Goal: Information Seeking & Learning: Understand process/instructions

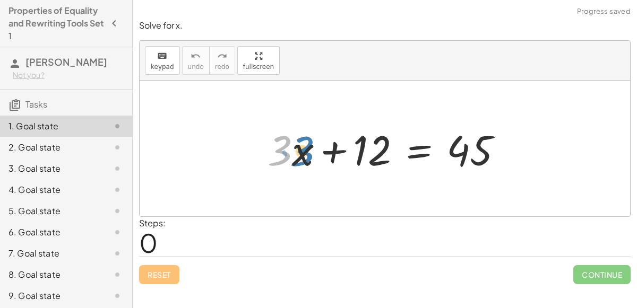
drag, startPoint x: 278, startPoint y: 145, endPoint x: 299, endPoint y: 146, distance: 21.8
click at [299, 146] on div at bounding box center [389, 149] width 254 height 55
click at [312, 147] on div at bounding box center [389, 149] width 254 height 55
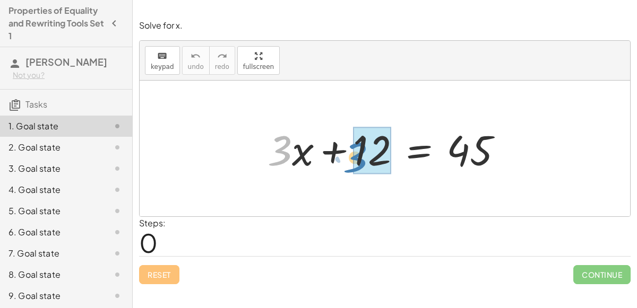
drag, startPoint x: 284, startPoint y: 148, endPoint x: 359, endPoint y: 154, distance: 75.7
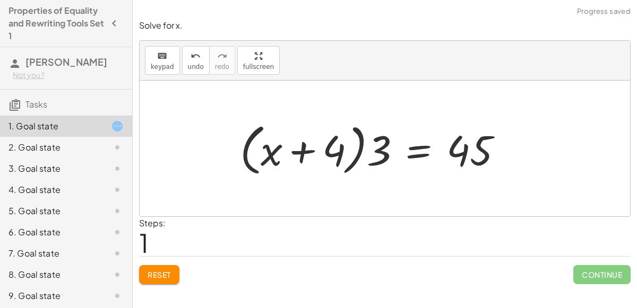
click at [300, 150] on div at bounding box center [376, 148] width 282 height 61
drag, startPoint x: 268, startPoint y: 150, endPoint x: 329, endPoint y: 145, distance: 61.2
click at [329, 145] on div at bounding box center [376, 148] width 282 height 61
click at [368, 145] on div at bounding box center [376, 148] width 282 height 61
drag, startPoint x: 388, startPoint y: 150, endPoint x: 335, endPoint y: 152, distance: 53.7
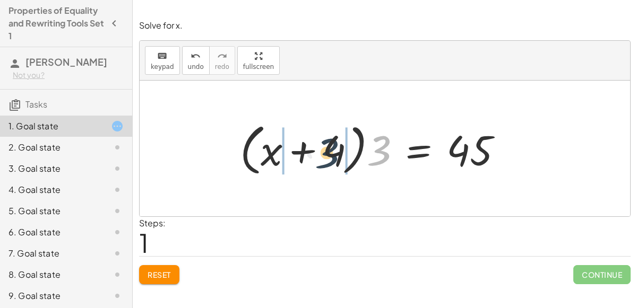
click at [335, 152] on div at bounding box center [376, 148] width 282 height 61
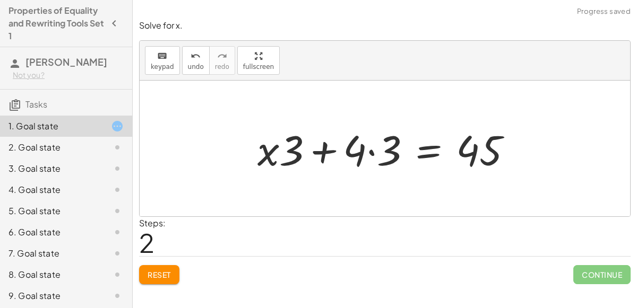
click at [376, 152] on div at bounding box center [389, 149] width 274 height 55
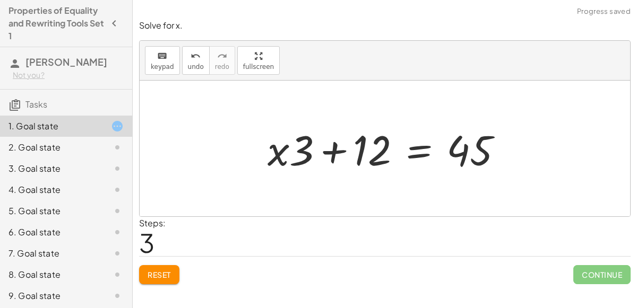
click at [337, 152] on div at bounding box center [389, 149] width 254 height 55
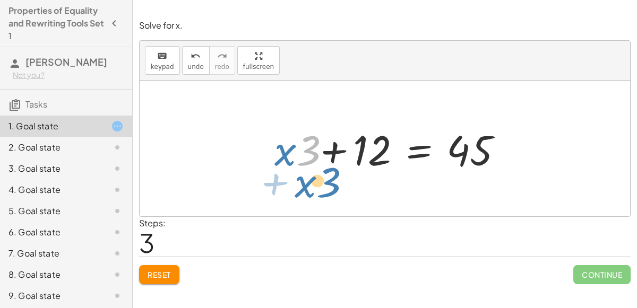
drag, startPoint x: 299, startPoint y: 149, endPoint x: 318, endPoint y: 180, distance: 36.7
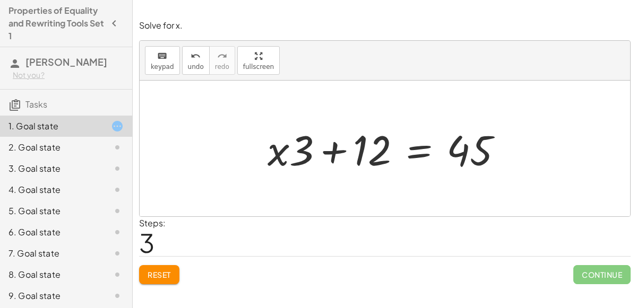
click at [332, 155] on div at bounding box center [389, 149] width 254 height 55
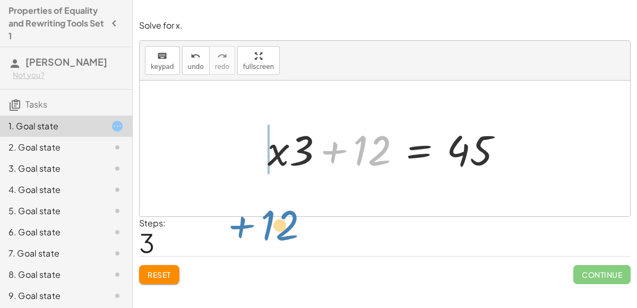
drag, startPoint x: 373, startPoint y: 157, endPoint x: 280, endPoint y: 229, distance: 117.7
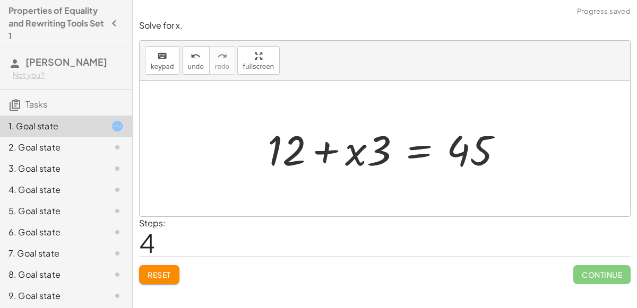
click at [320, 154] on div at bounding box center [389, 149] width 254 height 55
drag, startPoint x: 379, startPoint y: 152, endPoint x: 326, endPoint y: 209, distance: 77.4
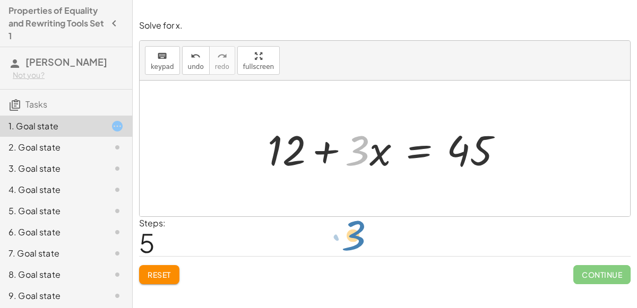
drag, startPoint x: 362, startPoint y: 148, endPoint x: 357, endPoint y: 233, distance: 85.1
drag, startPoint x: 358, startPoint y: 147, endPoint x: 384, endPoint y: 195, distance: 54.2
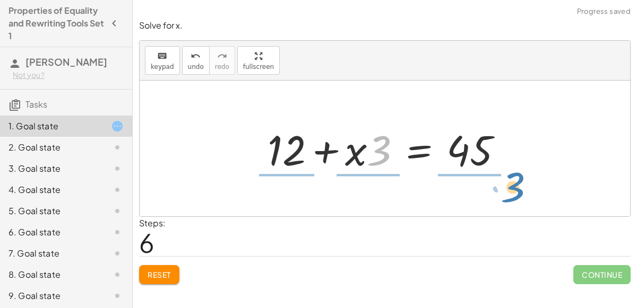
drag, startPoint x: 368, startPoint y: 148, endPoint x: 500, endPoint y: 186, distance: 136.5
click at [500, 186] on div "+ · 3 · x + 12 = 45 + · 3 · x + · 3 · 4 = 45 · ( + x + 4 ) · 3 = 45 + · x · 3 +…" at bounding box center [385, 149] width 491 height 136
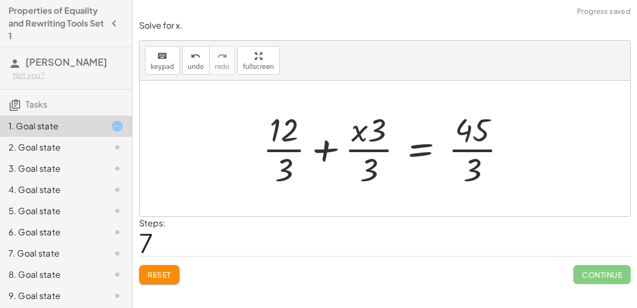
click at [379, 151] on div at bounding box center [389, 149] width 263 height 82
click at [286, 149] on div at bounding box center [389, 149] width 263 height 82
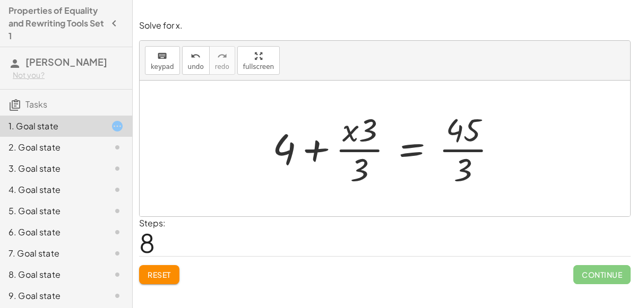
click at [400, 152] on div at bounding box center [389, 149] width 244 height 82
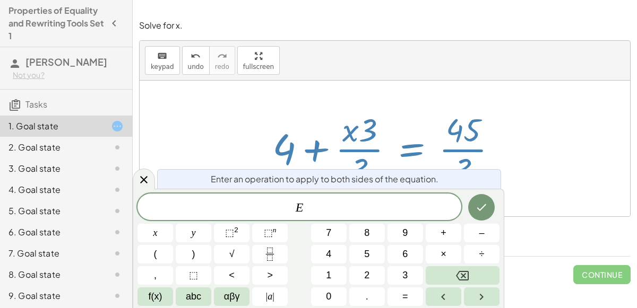
click at [491, 140] on div at bounding box center [389, 149] width 244 height 82
click at [476, 146] on div at bounding box center [389, 149] width 244 height 82
click at [473, 148] on div at bounding box center [389, 149] width 244 height 82
click at [166, 233] on button "x" at bounding box center [156, 233] width 36 height 19
click at [476, 211] on icon "Done" at bounding box center [481, 207] width 13 height 13
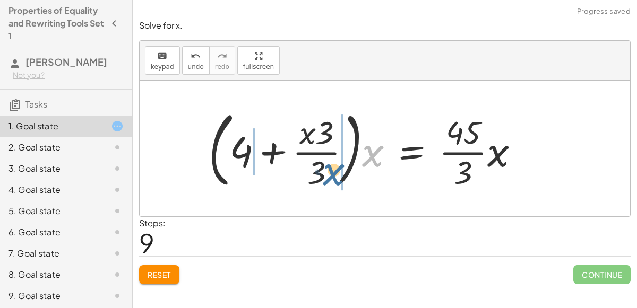
drag, startPoint x: 370, startPoint y: 150, endPoint x: 331, endPoint y: 168, distance: 43.5
click at [331, 168] on div at bounding box center [368, 149] width 330 height 88
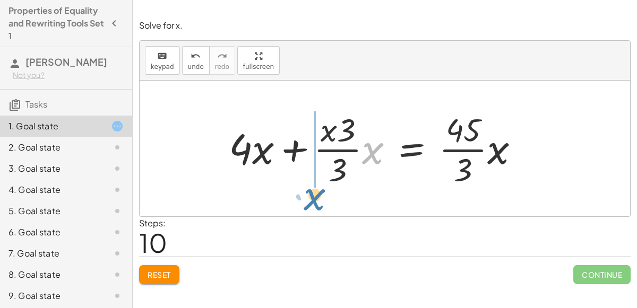
drag, startPoint x: 365, startPoint y: 152, endPoint x: 308, endPoint y: 198, distance: 73.0
click at [308, 198] on div "+ · 3 · x + 12 = 45 + · 3 · x + · 3 · 4 = 45 · ( + x + 4 ) · 3 = 45 + · x · 3 +…" at bounding box center [385, 149] width 491 height 136
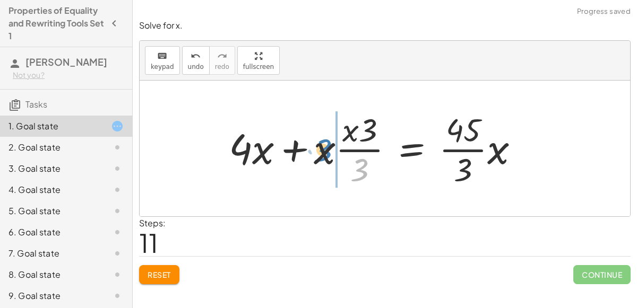
drag, startPoint x: 362, startPoint y: 165, endPoint x: 323, endPoint y: 147, distance: 43.0
click at [323, 147] on div at bounding box center [379, 149] width 310 height 82
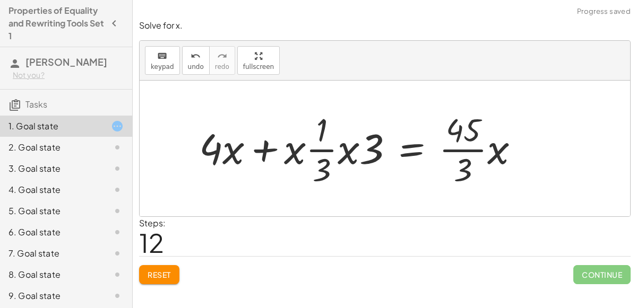
click at [313, 150] on div at bounding box center [363, 149] width 339 height 82
drag, startPoint x: 323, startPoint y: 122, endPoint x: 325, endPoint y: 131, distance: 8.9
click at [325, 131] on div at bounding box center [363, 149] width 339 height 82
drag, startPoint x: 298, startPoint y: 147, endPoint x: 362, endPoint y: 147, distance: 63.7
click at [362, 147] on div at bounding box center [363, 149] width 339 height 82
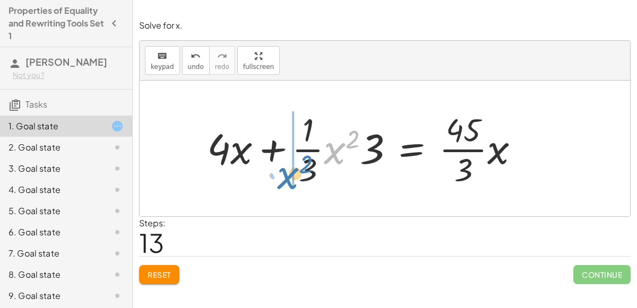
drag, startPoint x: 333, startPoint y: 148, endPoint x: 285, endPoint y: 170, distance: 53.2
click at [285, 170] on div at bounding box center [368, 149] width 332 height 82
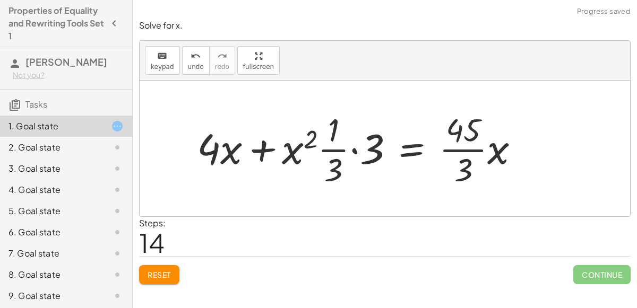
click at [356, 148] on div at bounding box center [363, 149] width 342 height 82
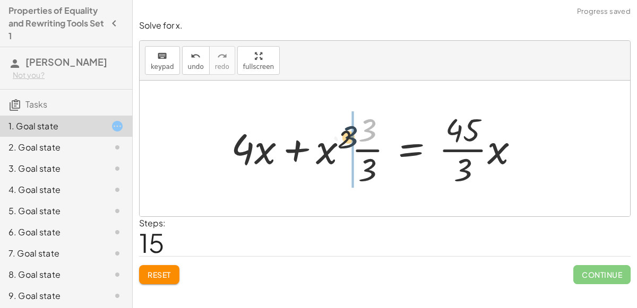
drag, startPoint x: 372, startPoint y: 131, endPoint x: 349, endPoint y: 140, distance: 25.2
click at [349, 140] on div at bounding box center [379, 149] width 307 height 82
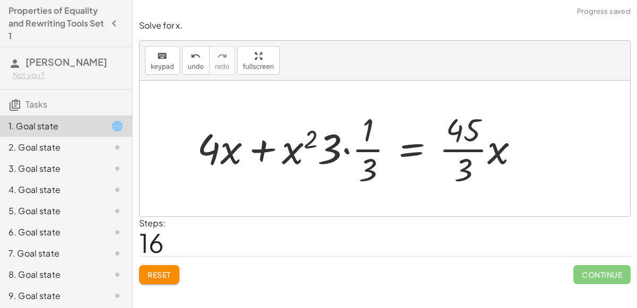
click at [345, 151] on div at bounding box center [363, 149] width 342 height 82
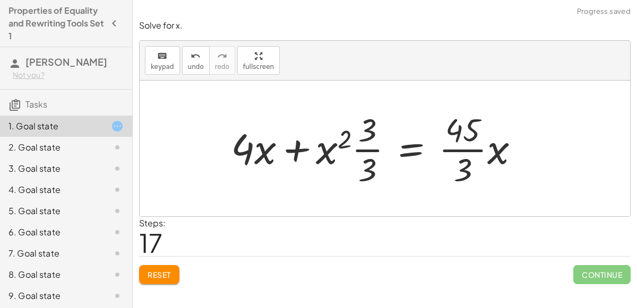
click at [364, 146] on div at bounding box center [379, 149] width 307 height 82
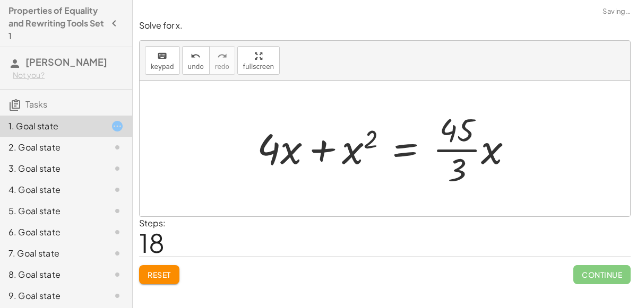
click at [320, 154] on div at bounding box center [390, 149] width 276 height 82
click at [370, 139] on div at bounding box center [390, 149] width 276 height 82
drag, startPoint x: 267, startPoint y: 144, endPoint x: 304, endPoint y: 143, distance: 36.6
click at [304, 143] on div at bounding box center [390, 149] width 276 height 82
click at [315, 146] on div at bounding box center [390, 149] width 276 height 82
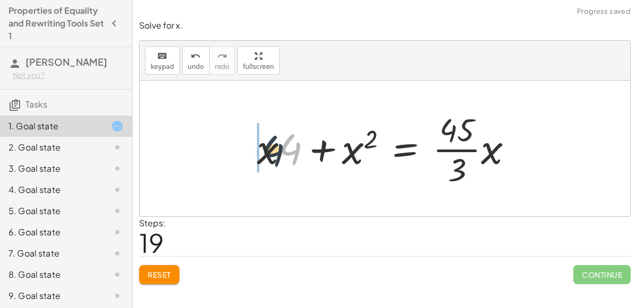
drag, startPoint x: 295, startPoint y: 150, endPoint x: 256, endPoint y: 152, distance: 38.9
click at [256, 152] on div at bounding box center [390, 149] width 276 height 82
click at [316, 143] on div at bounding box center [390, 149] width 276 height 82
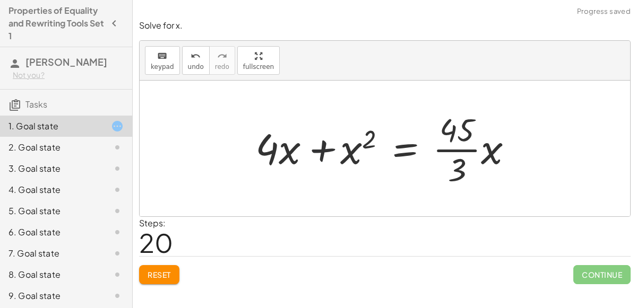
click at [316, 143] on div at bounding box center [390, 149] width 276 height 82
click at [460, 147] on div at bounding box center [390, 149] width 276 height 82
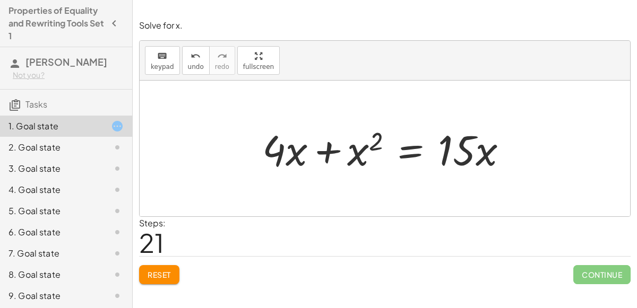
click at [328, 147] on div at bounding box center [389, 149] width 264 height 55
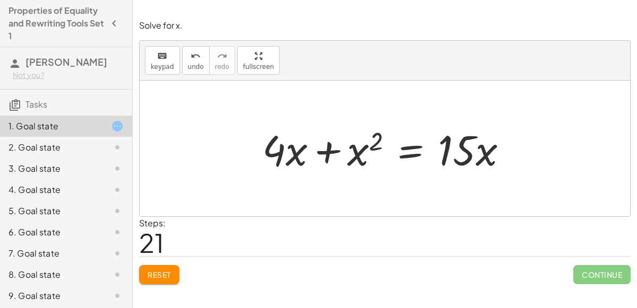
click at [328, 147] on div at bounding box center [389, 149] width 264 height 55
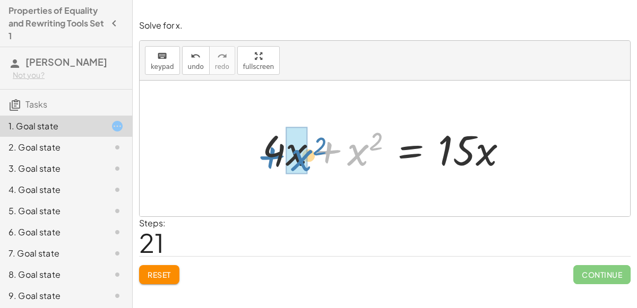
drag, startPoint x: 356, startPoint y: 148, endPoint x: 298, endPoint y: 152, distance: 58.0
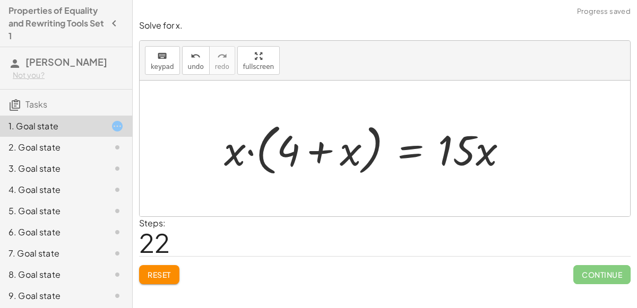
click at [322, 151] on div at bounding box center [370, 148] width 303 height 61
click at [248, 153] on div at bounding box center [370, 148] width 303 height 61
click at [251, 153] on div at bounding box center [370, 148] width 303 height 61
click at [251, 153] on div at bounding box center [385, 149] width 272 height 55
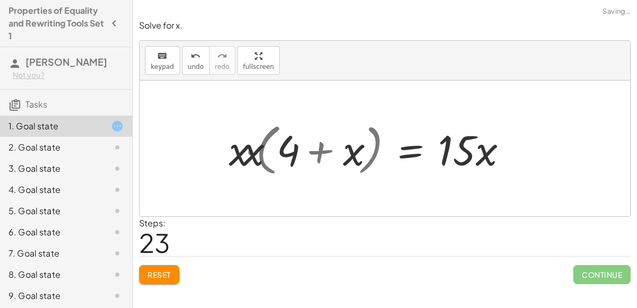
click at [251, 153] on div at bounding box center [385, 149] width 272 height 55
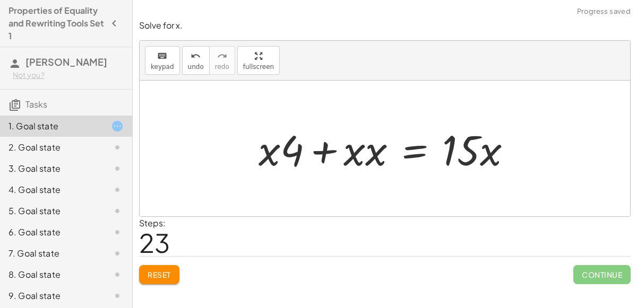
click at [314, 149] on div at bounding box center [389, 149] width 272 height 55
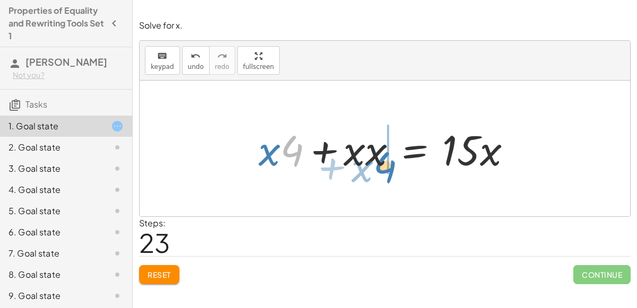
drag, startPoint x: 290, startPoint y: 147, endPoint x: 383, endPoint y: 162, distance: 94.2
click at [383, 162] on div at bounding box center [389, 149] width 272 height 55
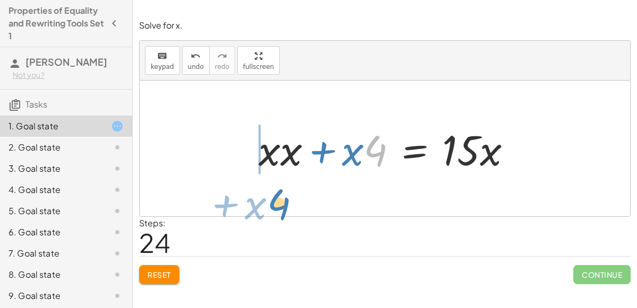
drag, startPoint x: 378, startPoint y: 148, endPoint x: 279, endPoint y: 202, distance: 113.1
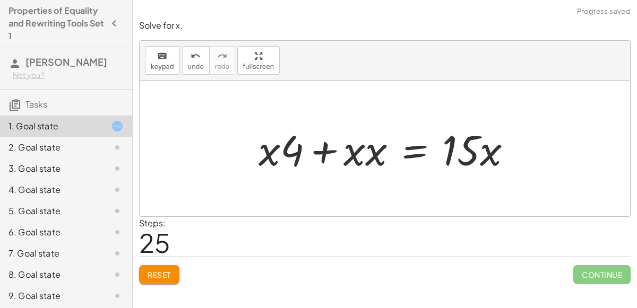
click at [375, 111] on div at bounding box center [385, 149] width 491 height 136
click at [319, 142] on div at bounding box center [389, 149] width 272 height 55
click at [321, 143] on div at bounding box center [389, 149] width 272 height 55
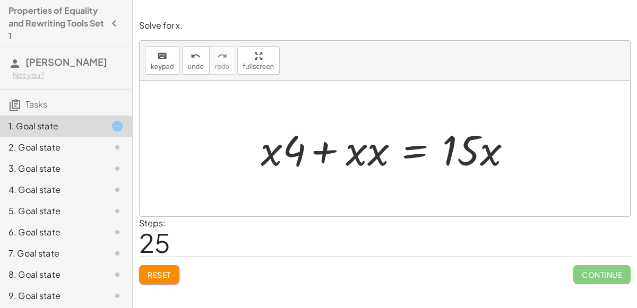
click at [321, 143] on div at bounding box center [389, 149] width 272 height 55
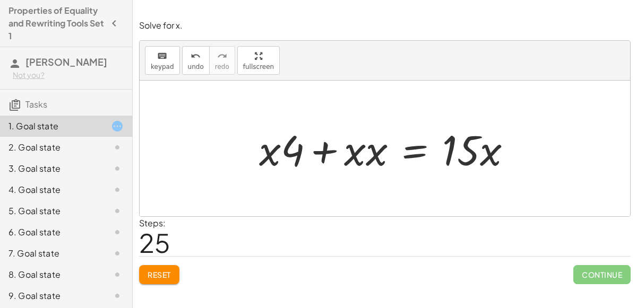
click at [321, 143] on div at bounding box center [389, 149] width 272 height 55
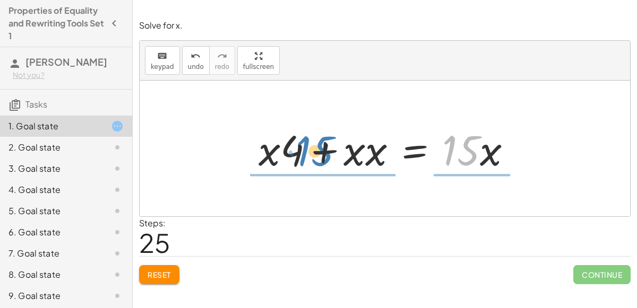
drag, startPoint x: 466, startPoint y: 152, endPoint x: 321, endPoint y: 153, distance: 145.0
click at [321, 153] on div at bounding box center [389, 149] width 272 height 55
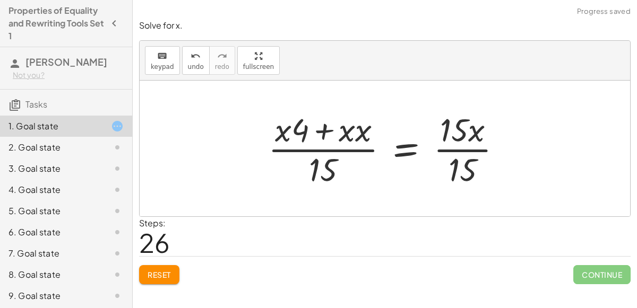
click at [454, 150] on div at bounding box center [389, 149] width 253 height 82
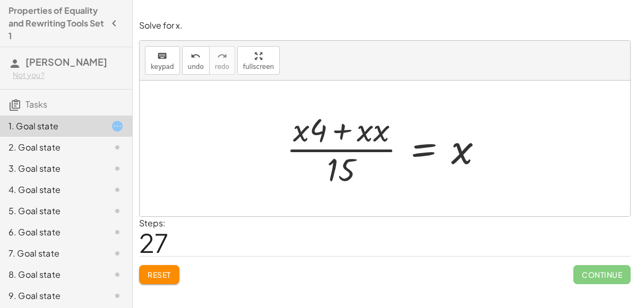
click at [350, 155] on div at bounding box center [389, 149] width 217 height 82
drag, startPoint x: 343, startPoint y: 130, endPoint x: 308, endPoint y: 173, distance: 55.1
click at [308, 173] on div at bounding box center [389, 149] width 217 height 82
drag, startPoint x: 346, startPoint y: 172, endPoint x: 329, endPoint y: 140, distance: 36.4
click at [329, 140] on div at bounding box center [389, 149] width 217 height 82
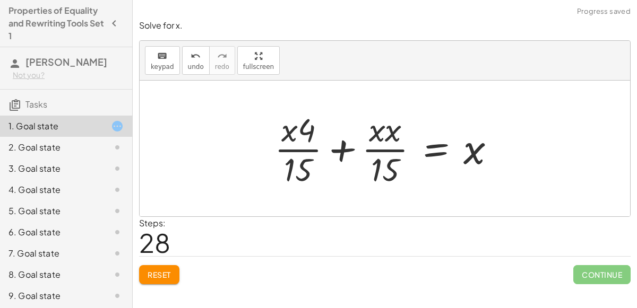
click at [342, 149] on div at bounding box center [389, 149] width 240 height 82
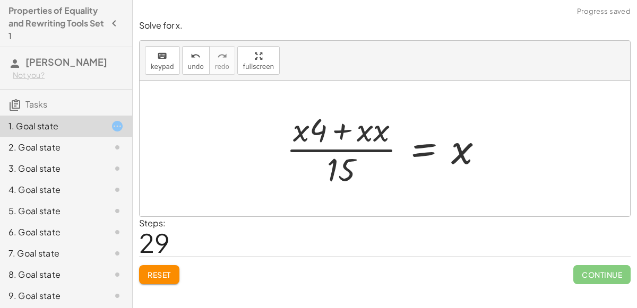
click at [344, 149] on div at bounding box center [389, 149] width 217 height 82
click at [336, 133] on div at bounding box center [389, 149] width 217 height 82
drag, startPoint x: 340, startPoint y: 133, endPoint x: 327, endPoint y: 153, distance: 24.2
click at [327, 153] on div at bounding box center [389, 149] width 217 height 82
drag, startPoint x: 342, startPoint y: 164, endPoint x: 312, endPoint y: 142, distance: 37.7
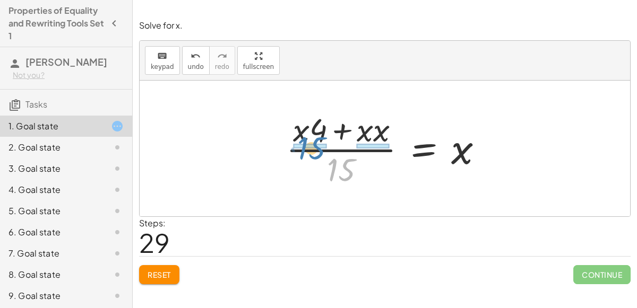
click at [312, 142] on div at bounding box center [389, 149] width 217 height 82
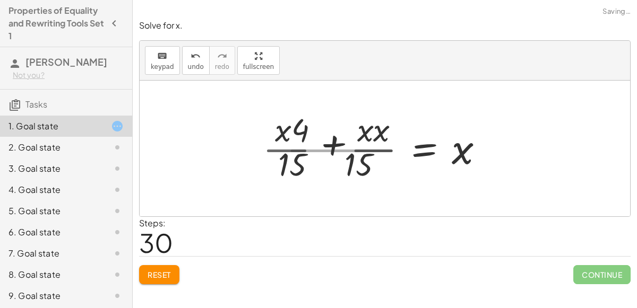
click at [312, 142] on div at bounding box center [378, 149] width 240 height 82
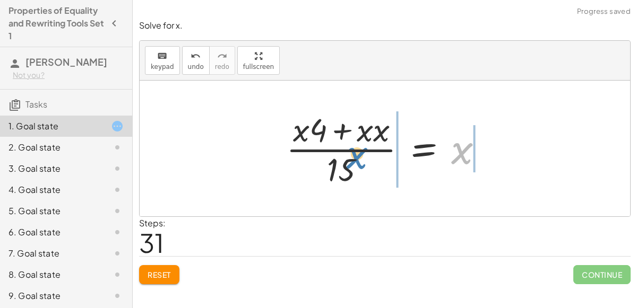
drag, startPoint x: 465, startPoint y: 157, endPoint x: 359, endPoint y: 161, distance: 105.7
click at [359, 161] on div at bounding box center [389, 149] width 217 height 82
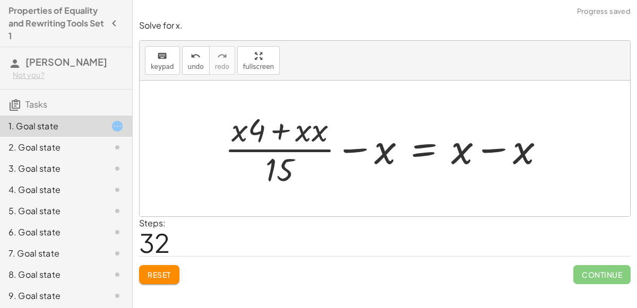
click at [356, 150] on div at bounding box center [388, 149] width 339 height 82
click at [498, 144] on div at bounding box center [388, 149] width 339 height 82
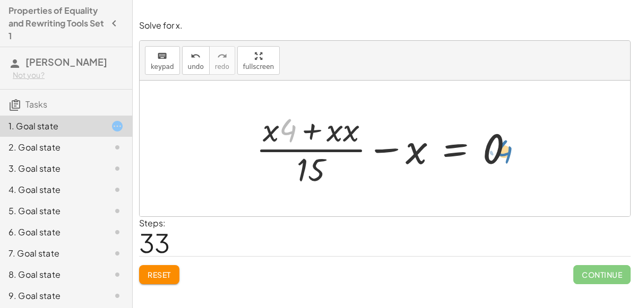
drag, startPoint x: 285, startPoint y: 130, endPoint x: 500, endPoint y: 153, distance: 216.8
click at [500, 153] on div at bounding box center [389, 149] width 277 height 82
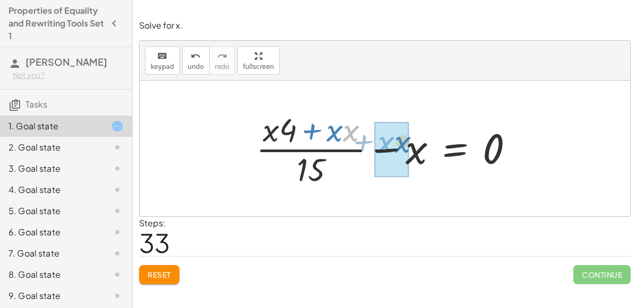
drag, startPoint x: 350, startPoint y: 126, endPoint x: 404, endPoint y: 137, distance: 55.2
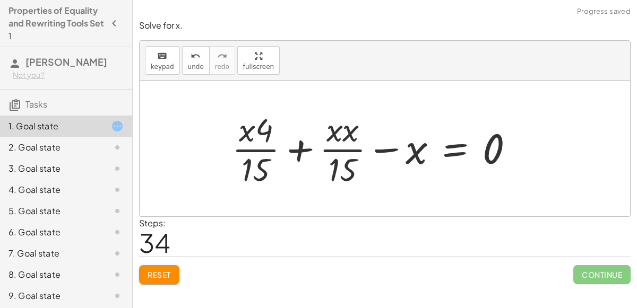
click at [302, 150] on div at bounding box center [377, 149] width 301 height 82
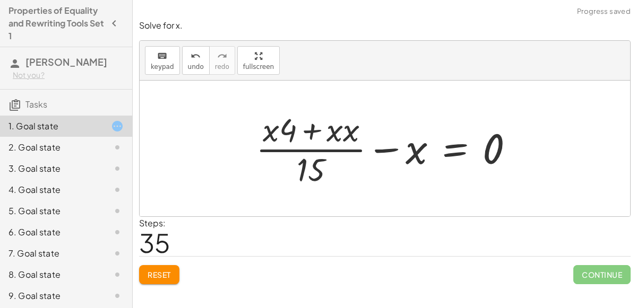
click at [307, 153] on div at bounding box center [389, 149] width 277 height 82
click at [306, 153] on div at bounding box center [389, 149] width 277 height 82
click at [381, 149] on div at bounding box center [389, 149] width 277 height 82
click at [381, 150] on div at bounding box center [389, 149] width 277 height 82
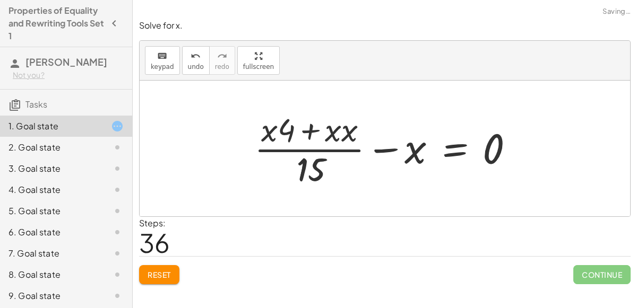
click at [381, 150] on div at bounding box center [371, 149] width 314 height 82
click at [389, 150] on div at bounding box center [389, 149] width 277 height 82
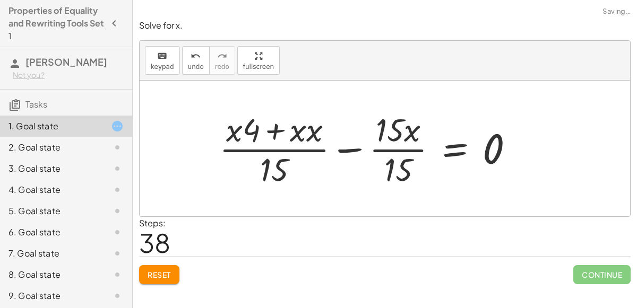
click at [387, 148] on div at bounding box center [371, 149] width 314 height 82
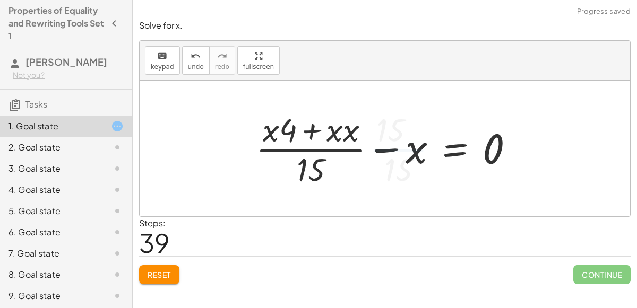
click at [385, 145] on div at bounding box center [389, 149] width 277 height 82
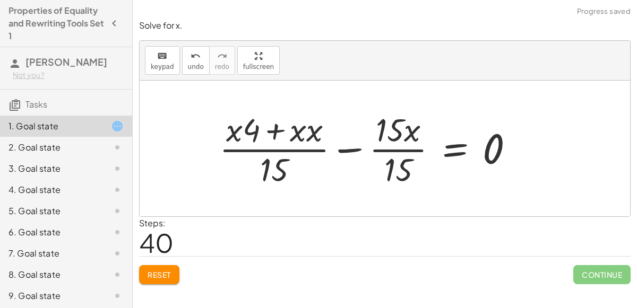
click at [386, 143] on div at bounding box center [371, 149] width 314 height 82
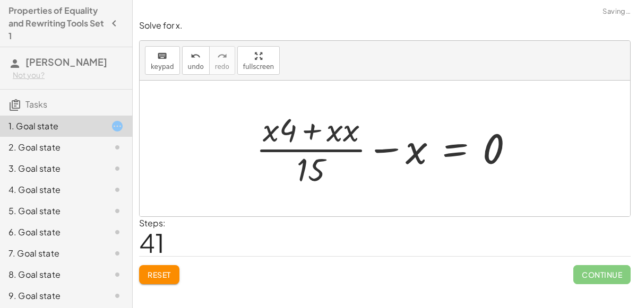
click at [389, 150] on div at bounding box center [389, 149] width 277 height 82
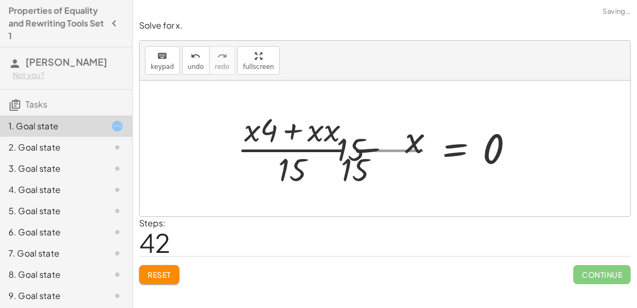
click at [389, 150] on div at bounding box center [371, 149] width 314 height 82
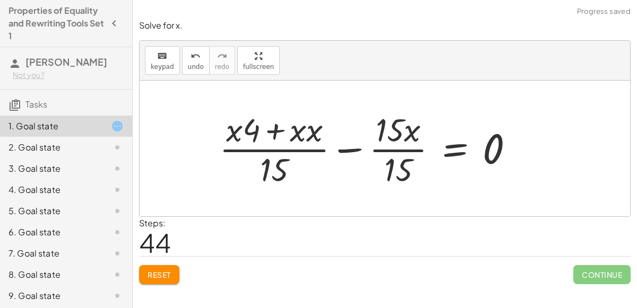
click at [282, 145] on div at bounding box center [371, 149] width 314 height 82
click at [294, 155] on div at bounding box center [371, 149] width 314 height 82
click at [342, 149] on div at bounding box center [371, 149] width 314 height 82
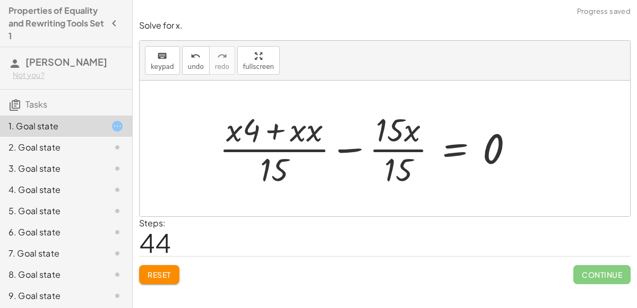
click at [342, 149] on div at bounding box center [371, 149] width 314 height 82
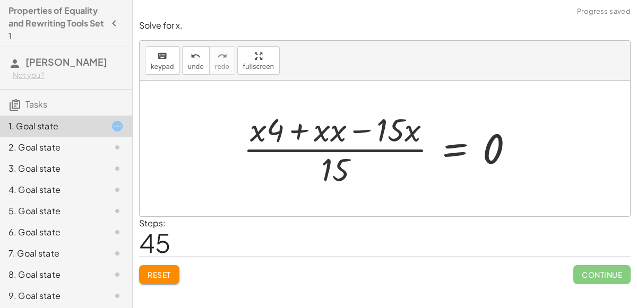
click at [366, 128] on div at bounding box center [383, 149] width 290 height 82
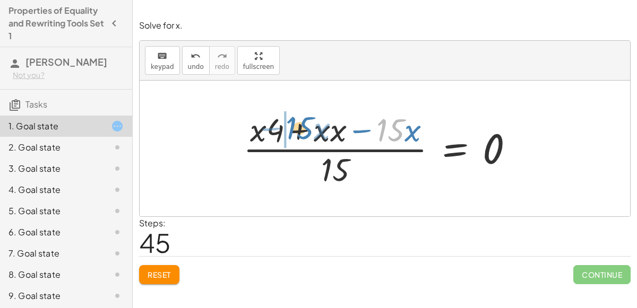
drag, startPoint x: 390, startPoint y: 128, endPoint x: 298, endPoint y: 126, distance: 91.3
click at [298, 126] on div at bounding box center [383, 149] width 290 height 82
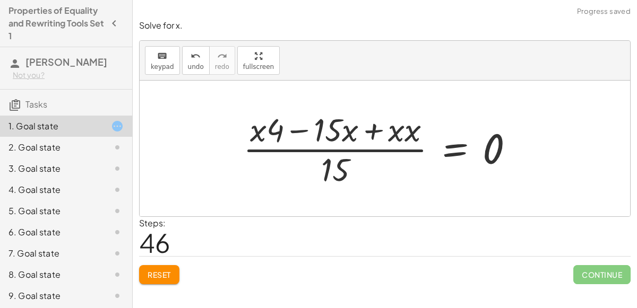
click at [295, 131] on div at bounding box center [383, 149] width 290 height 82
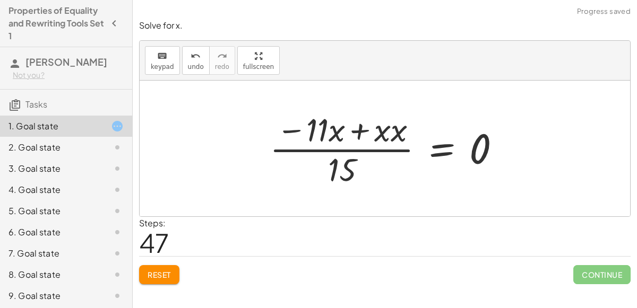
click at [367, 129] on div at bounding box center [389, 149] width 250 height 82
drag, startPoint x: 401, startPoint y: 129, endPoint x: 353, endPoint y: 143, distance: 50.9
drag, startPoint x: 395, startPoint y: 132, endPoint x: 352, endPoint y: 182, distance: 65.5
click at [351, 148] on div at bounding box center [389, 149] width 250 height 82
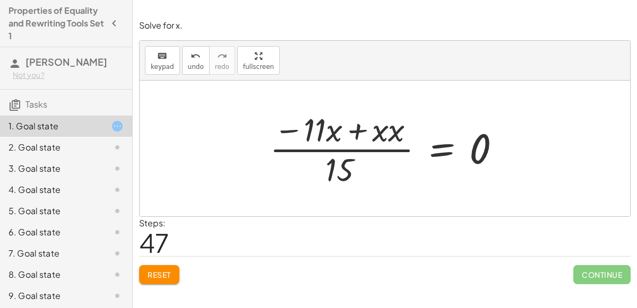
click at [351, 147] on div at bounding box center [389, 149] width 250 height 82
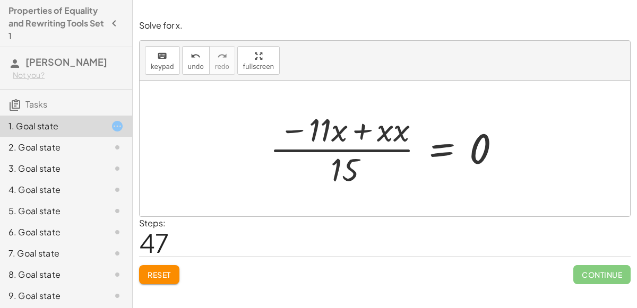
click at [351, 147] on div at bounding box center [389, 149] width 250 height 82
drag, startPoint x: 290, startPoint y: 133, endPoint x: 406, endPoint y: 134, distance: 115.2
click at [406, 134] on div at bounding box center [389, 149] width 250 height 82
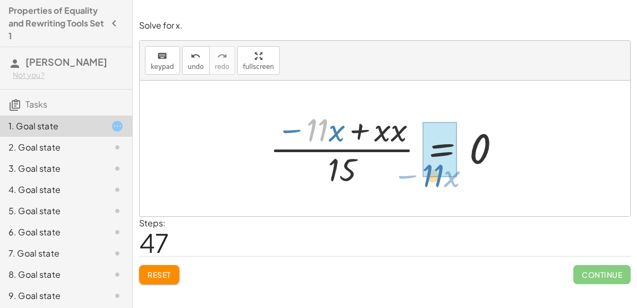
drag, startPoint x: 334, startPoint y: 140, endPoint x: 434, endPoint y: 178, distance: 107.4
click at [434, 178] on div at bounding box center [389, 149] width 250 height 82
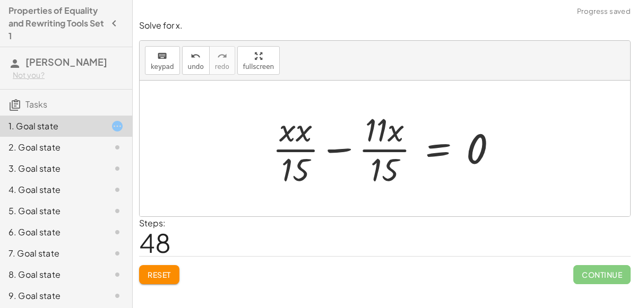
click at [342, 152] on div at bounding box center [389, 149] width 244 height 82
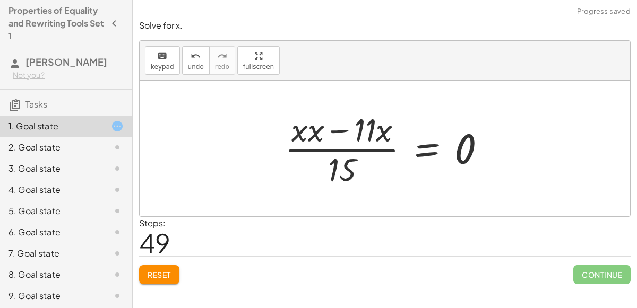
click at [337, 127] on div at bounding box center [389, 149] width 220 height 82
drag, startPoint x: 296, startPoint y: 130, endPoint x: 320, endPoint y: 127, distance: 23.5
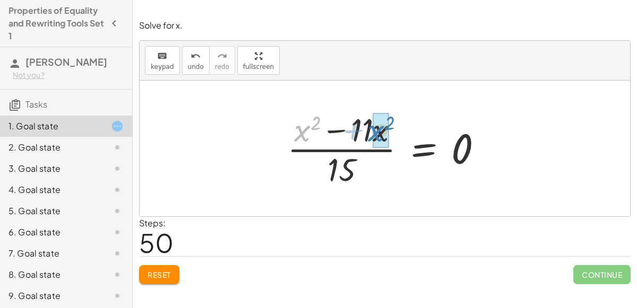
drag, startPoint x: 304, startPoint y: 129, endPoint x: 379, endPoint y: 129, distance: 74.9
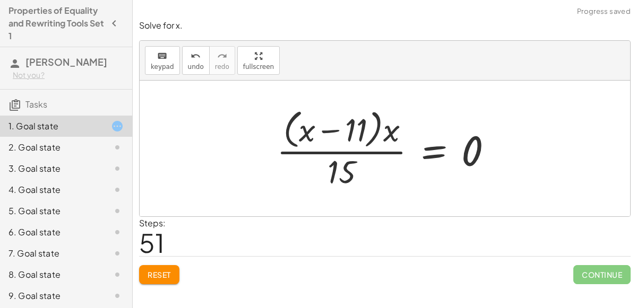
click at [324, 131] on div at bounding box center [388, 148] width 235 height 87
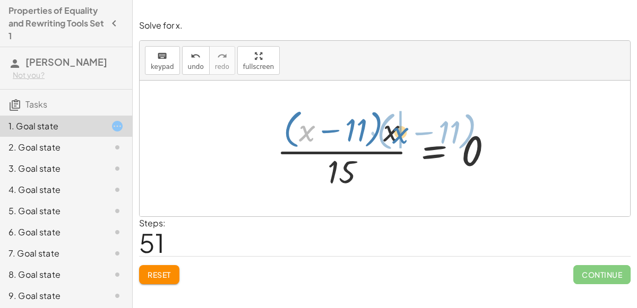
drag, startPoint x: 304, startPoint y: 134, endPoint x: 398, endPoint y: 136, distance: 93.5
click at [398, 136] on div at bounding box center [388, 148] width 235 height 87
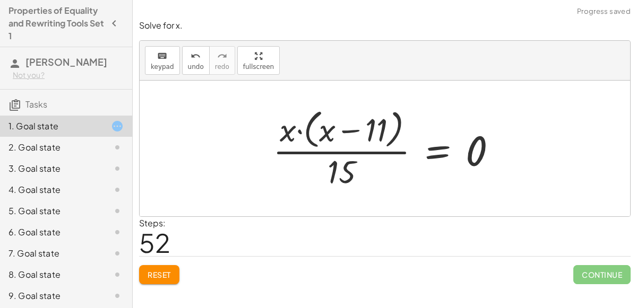
click at [299, 132] on div at bounding box center [389, 148] width 243 height 87
drag, startPoint x: 370, startPoint y: 129, endPoint x: 315, endPoint y: 131, distance: 54.7
click at [315, 131] on div at bounding box center [389, 148] width 243 height 87
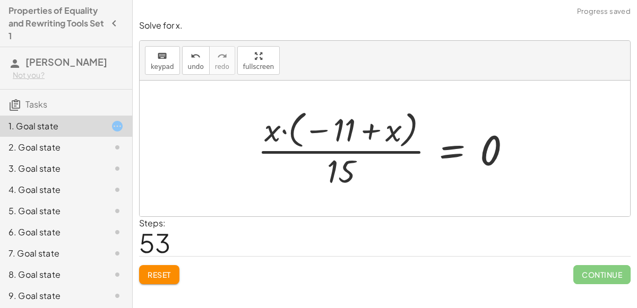
click at [357, 126] on div at bounding box center [388, 148] width 273 height 85
click at [357, 126] on div at bounding box center [389, 148] width 273 height 85
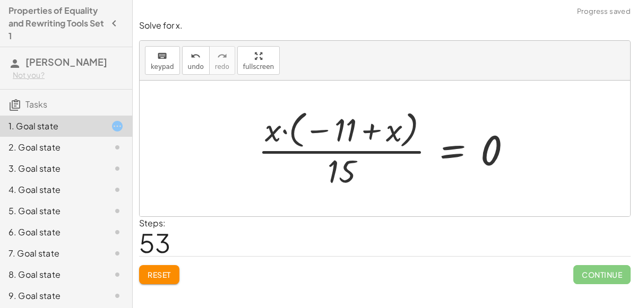
click at [357, 126] on div at bounding box center [389, 148] width 273 height 85
click at [287, 130] on div at bounding box center [389, 148] width 273 height 85
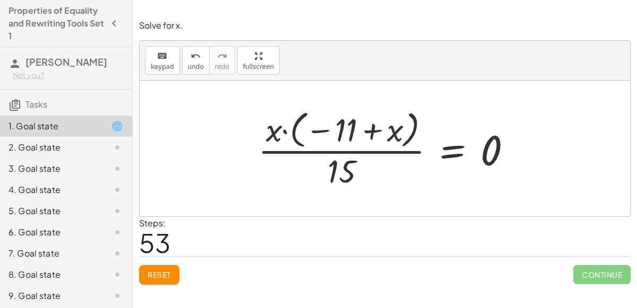
click at [287, 130] on div at bounding box center [389, 148] width 273 height 85
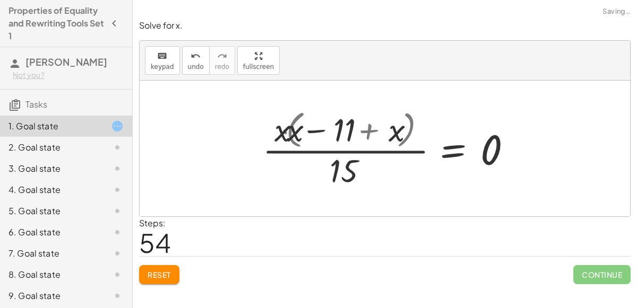
click at [287, 130] on div at bounding box center [401, 149] width 250 height 82
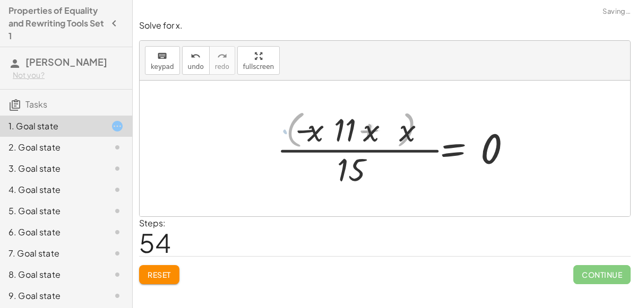
click at [287, 130] on div at bounding box center [401, 149] width 250 height 82
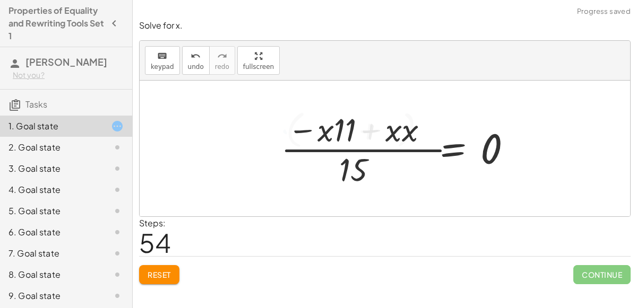
click at [287, 130] on div at bounding box center [401, 149] width 250 height 82
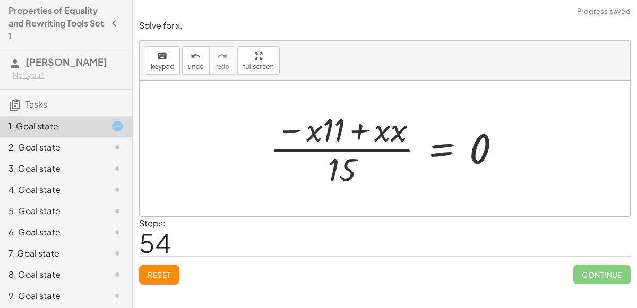
click at [358, 131] on div at bounding box center [389, 149] width 250 height 82
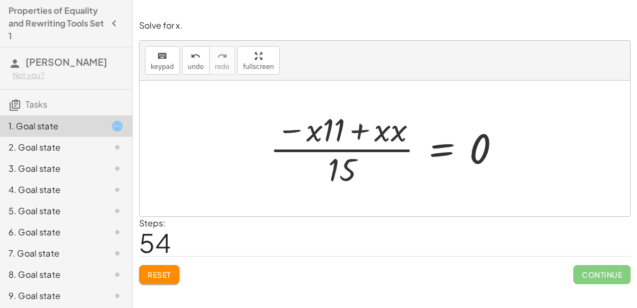
click at [358, 131] on div at bounding box center [389, 149] width 250 height 82
click at [296, 127] on div at bounding box center [389, 149] width 250 height 82
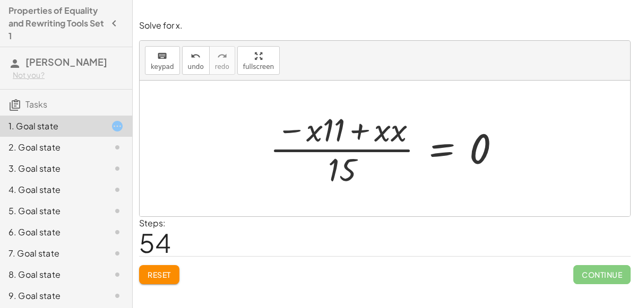
click at [309, 133] on div at bounding box center [389, 149] width 250 height 82
click at [324, 130] on div at bounding box center [389, 149] width 250 height 82
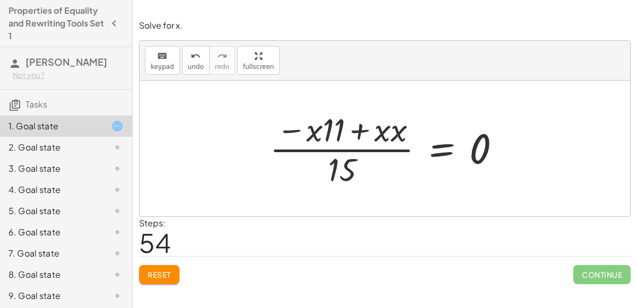
click at [356, 131] on div at bounding box center [389, 149] width 250 height 82
click at [342, 164] on div at bounding box center [389, 149] width 250 height 82
click at [338, 149] on div at bounding box center [389, 149] width 250 height 82
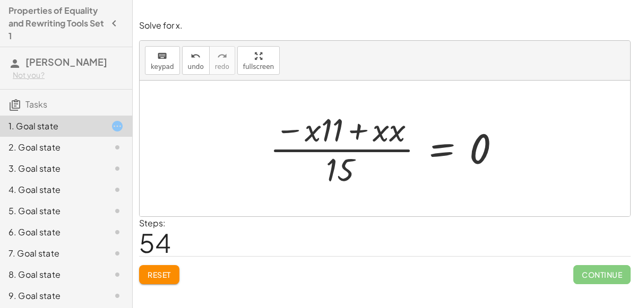
click at [338, 149] on div at bounding box center [389, 149] width 250 height 82
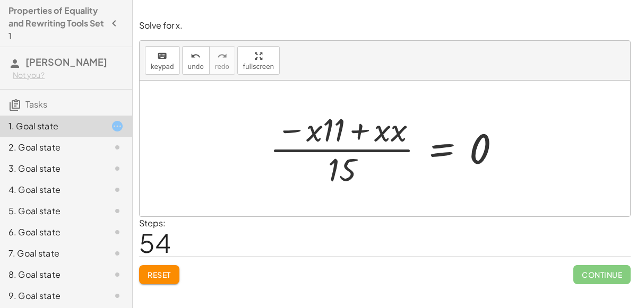
click at [338, 149] on div at bounding box center [389, 149] width 250 height 82
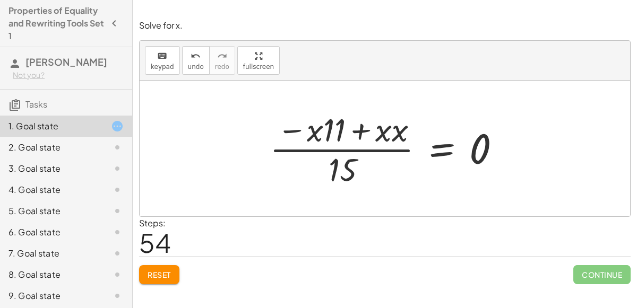
click at [338, 149] on div at bounding box center [389, 149] width 250 height 82
drag, startPoint x: 393, startPoint y: 132, endPoint x: 362, endPoint y: 156, distance: 39.4
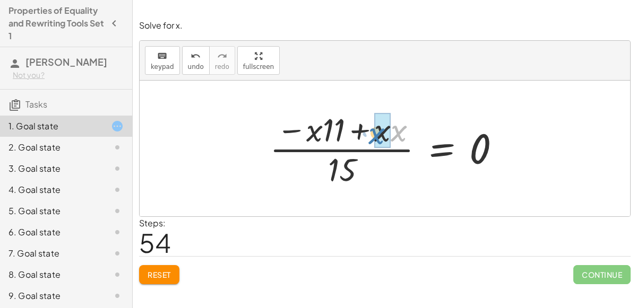
drag, startPoint x: 398, startPoint y: 136, endPoint x: 377, endPoint y: 139, distance: 21.4
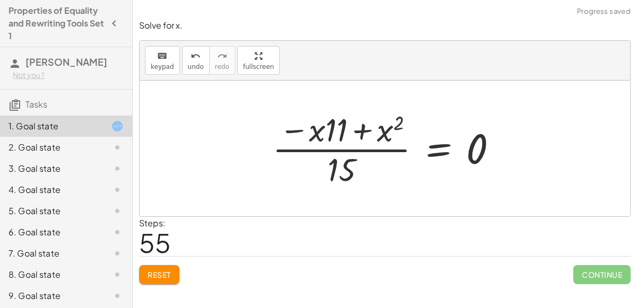
click at [399, 126] on div at bounding box center [389, 149] width 244 height 82
click at [385, 126] on div at bounding box center [389, 149] width 244 height 82
drag, startPoint x: 385, startPoint y: 126, endPoint x: 308, endPoint y: 128, distance: 76.5
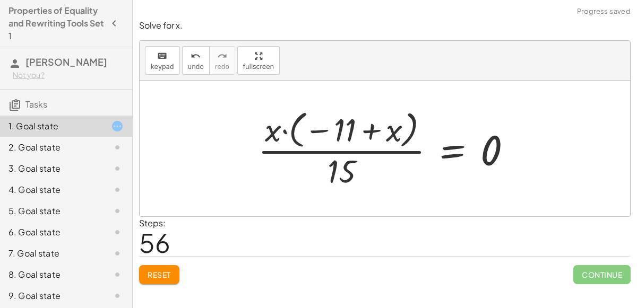
click at [282, 131] on div at bounding box center [389, 148] width 273 height 85
click at [285, 132] on div at bounding box center [389, 148] width 273 height 85
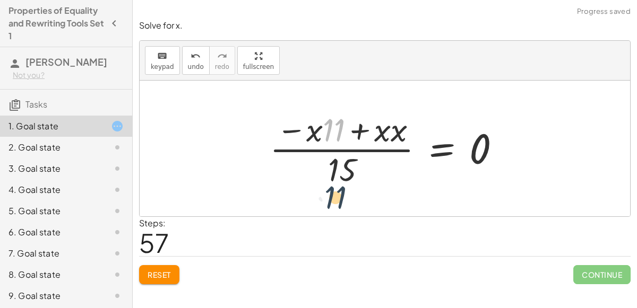
drag, startPoint x: 339, startPoint y: 133, endPoint x: 340, endPoint y: 198, distance: 65.3
drag, startPoint x: 397, startPoint y: 132, endPoint x: 361, endPoint y: 180, distance: 60.2
click at [439, 153] on div at bounding box center [389, 149] width 250 height 82
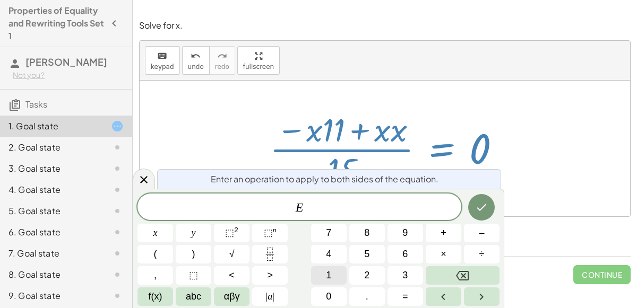
click at [339, 275] on button "1" at bounding box center [329, 276] width 36 height 19
click at [468, 277] on icon "Backspace" at bounding box center [462, 276] width 13 height 13
click at [283, 252] on button "Fraction" at bounding box center [270, 254] width 36 height 19
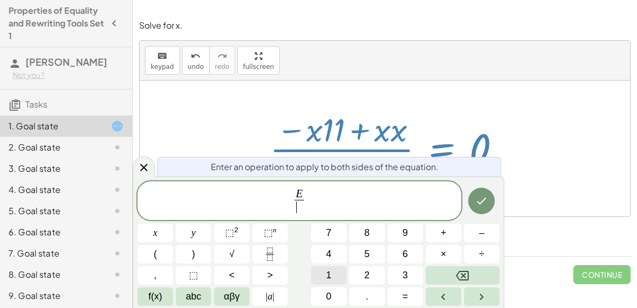
click at [341, 283] on button "1" at bounding box center [329, 276] width 36 height 19
click at [340, 280] on button "1" at bounding box center [329, 276] width 36 height 19
click at [156, 226] on span "x" at bounding box center [155, 233] width 4 height 14
click at [479, 210] on button "Done" at bounding box center [481, 201] width 27 height 27
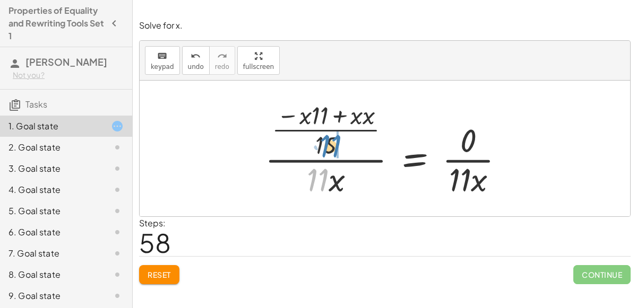
drag, startPoint x: 315, startPoint y: 182, endPoint x: 328, endPoint y: 148, distance: 35.8
click at [328, 148] on div at bounding box center [389, 149] width 259 height 102
click at [328, 144] on div at bounding box center [389, 149] width 259 height 102
click at [312, 125] on div at bounding box center [389, 149] width 259 height 102
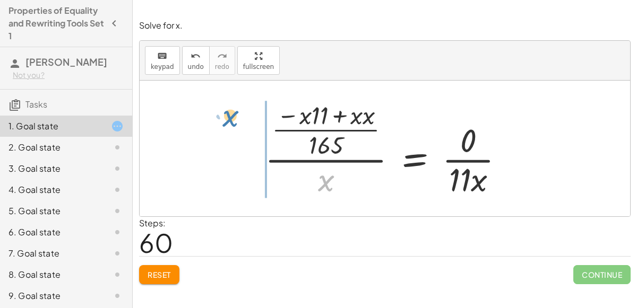
drag, startPoint x: 324, startPoint y: 187, endPoint x: 228, endPoint y: 123, distance: 115.5
click at [228, 123] on div "+ · 3 · x + 12 = 45 + · 3 · x + · 3 · 4 = 45 · ( + x + 4 ) · 3 = 45 + · x · 3 +…" at bounding box center [385, 149] width 491 height 136
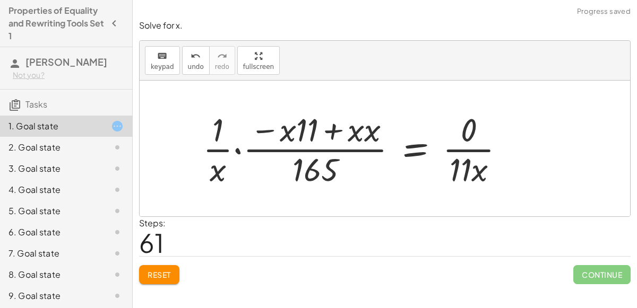
click at [237, 149] on div at bounding box center [358, 149] width 321 height 82
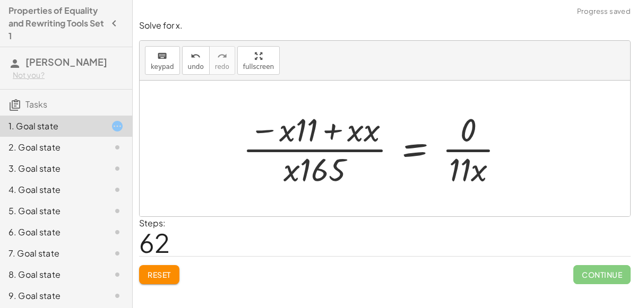
click at [291, 133] on div at bounding box center [377, 149] width 281 height 82
click at [310, 152] on div at bounding box center [377, 149] width 281 height 82
click at [310, 151] on div at bounding box center [377, 149] width 281 height 82
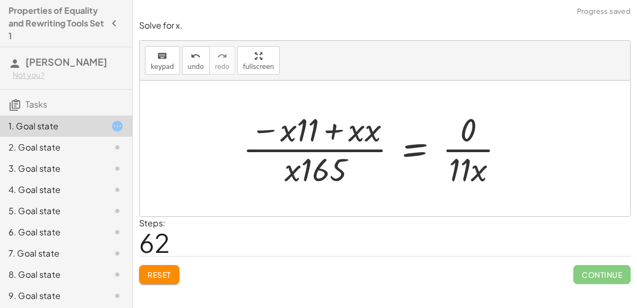
click at [310, 151] on div at bounding box center [377, 149] width 281 height 82
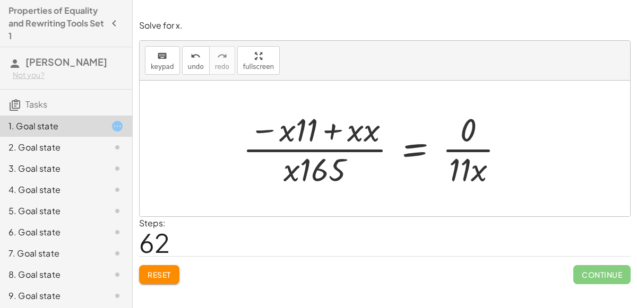
click at [310, 151] on div at bounding box center [377, 149] width 281 height 82
drag, startPoint x: 324, startPoint y: 138, endPoint x: 387, endPoint y: 142, distance: 62.3
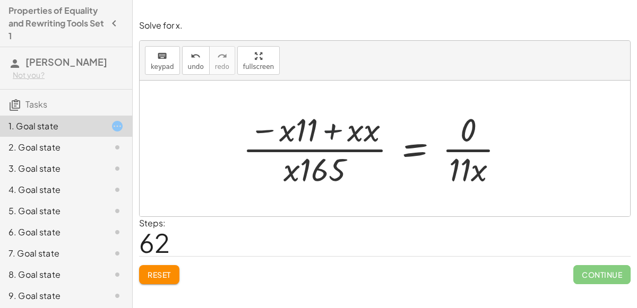
click at [387, 142] on div at bounding box center [377, 149] width 281 height 82
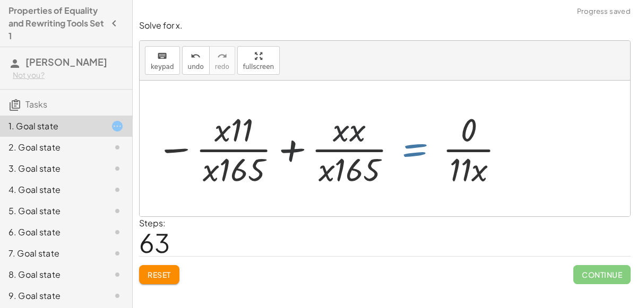
drag, startPoint x: 389, startPoint y: 145, endPoint x: 395, endPoint y: 147, distance: 6.7
click at [395, 147] on div at bounding box center [331, 149] width 361 height 82
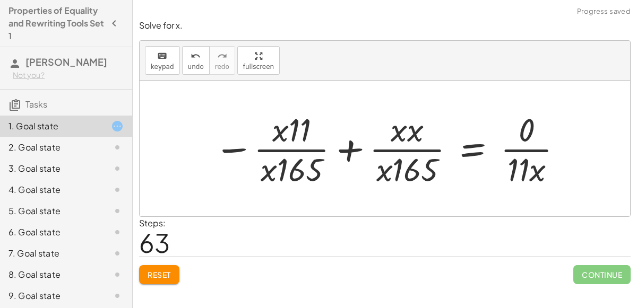
click at [296, 153] on div at bounding box center [389, 149] width 361 height 82
click at [347, 149] on div at bounding box center [389, 149] width 361 height 82
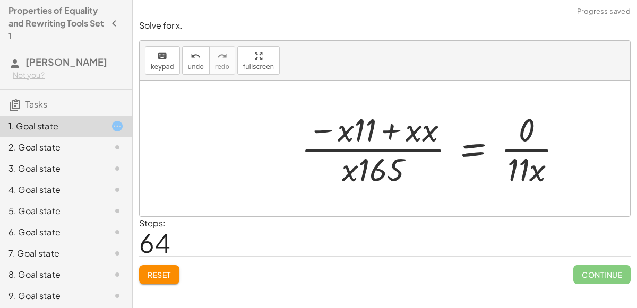
click at [396, 126] on div at bounding box center [436, 149] width 281 height 82
drag, startPoint x: 365, startPoint y: 127, endPoint x: 336, endPoint y: 173, distance: 54.2
click at [336, 173] on div at bounding box center [436, 149] width 281 height 82
click at [388, 133] on div at bounding box center [436, 149] width 281 height 82
click at [385, 117] on div at bounding box center [436, 149] width 281 height 82
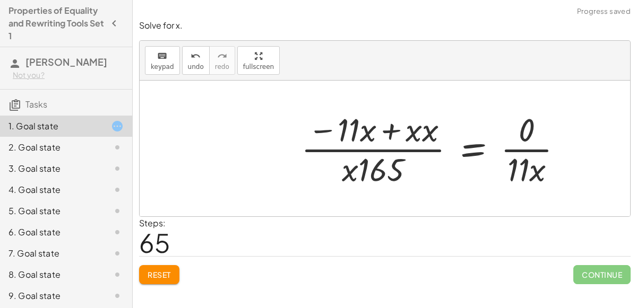
click at [387, 124] on div at bounding box center [436, 149] width 281 height 82
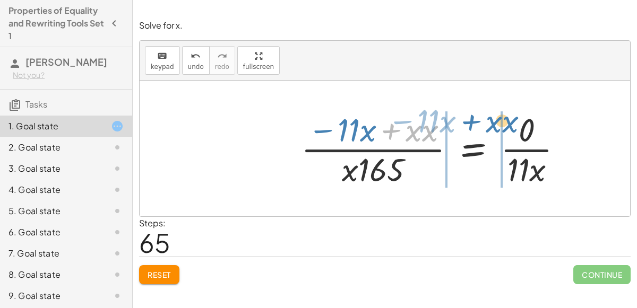
drag, startPoint x: 401, startPoint y: 124, endPoint x: 481, endPoint y: 115, distance: 80.2
click at [481, 115] on div at bounding box center [436, 149] width 281 height 82
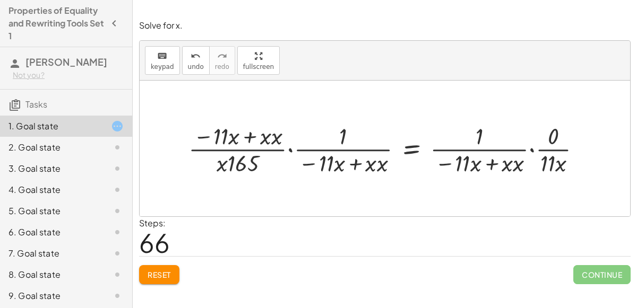
click at [354, 160] on div at bounding box center [389, 148] width 412 height 57
click at [288, 148] on div at bounding box center [389, 148] width 412 height 57
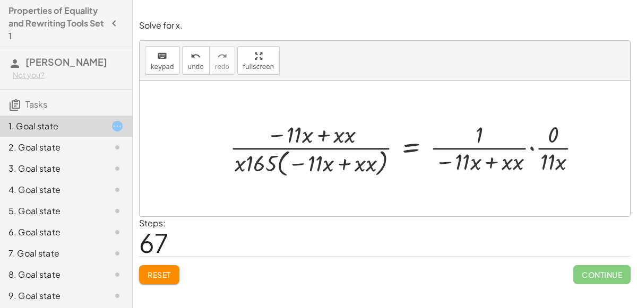
click at [155, 280] on button "Reset" at bounding box center [159, 274] width 40 height 19
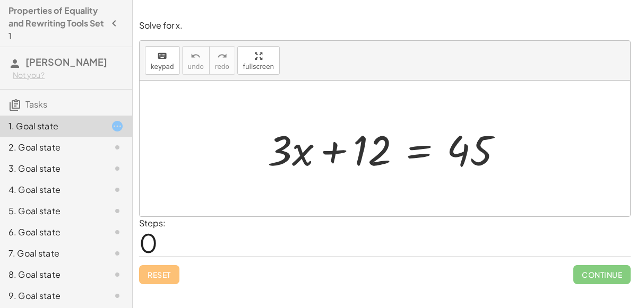
click at [408, 155] on div at bounding box center [389, 149] width 254 height 55
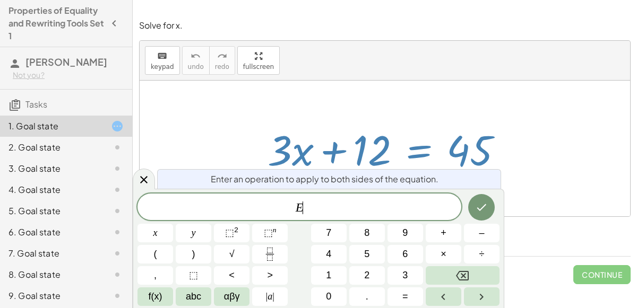
click at [408, 155] on div at bounding box center [389, 149] width 254 height 55
click at [347, 211] on span "E ​" at bounding box center [300, 208] width 324 height 15
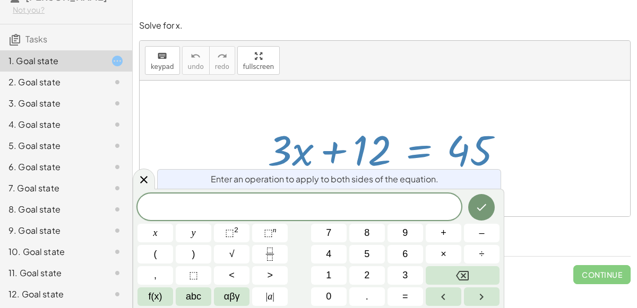
click at [52, 252] on div "10. Goal state" at bounding box center [50, 252] width 85 height 13
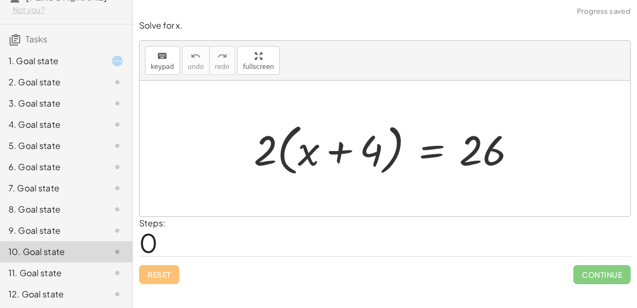
click at [344, 155] on div at bounding box center [388, 148] width 281 height 61
click at [431, 154] on div at bounding box center [388, 148] width 281 height 61
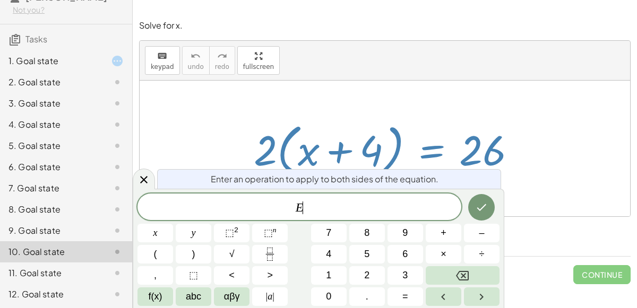
click at [431, 154] on div at bounding box center [388, 148] width 281 height 61
click at [407, 124] on div at bounding box center [388, 148] width 281 height 61
click at [320, 74] on div "keyboard keypad undo [PERSON_NAME] redo fullscreen" at bounding box center [385, 61] width 491 height 40
click at [312, 113] on div at bounding box center [385, 149] width 491 height 136
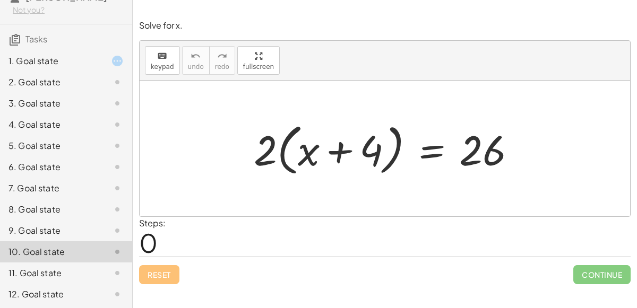
click at [117, 59] on icon at bounding box center [117, 61] width 13 height 13
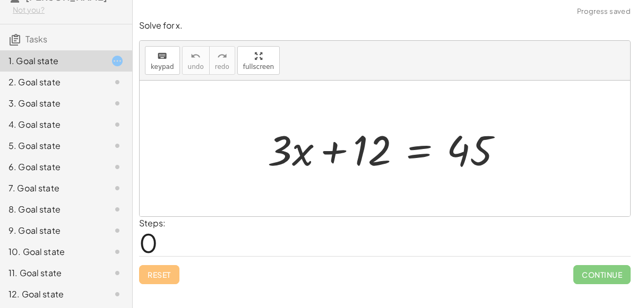
click at [336, 152] on div at bounding box center [389, 149] width 254 height 55
click at [21, 259] on div "10. Goal state" at bounding box center [66, 252] width 132 height 21
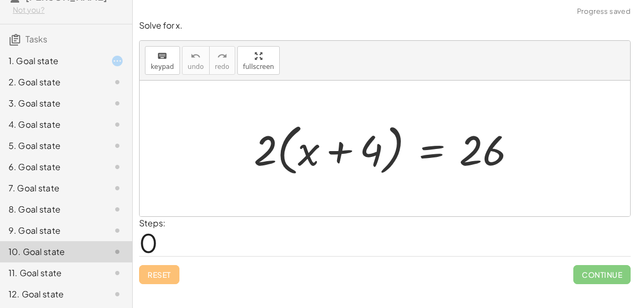
click at [0, 242] on div "10. Goal state" at bounding box center [66, 252] width 132 height 21
